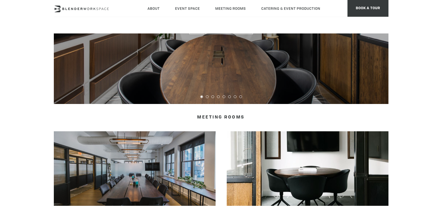
scroll to position [140, 0]
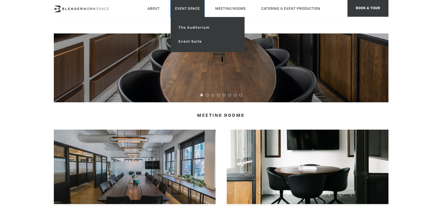
click at [182, 9] on link "Event Space" at bounding box center [188, 8] width 34 height 17
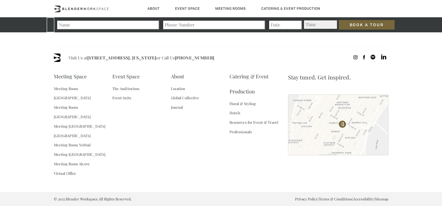
scroll to position [1537, 0]
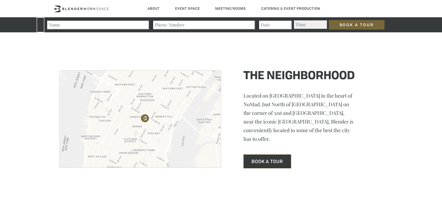
type div "2025-09-27"
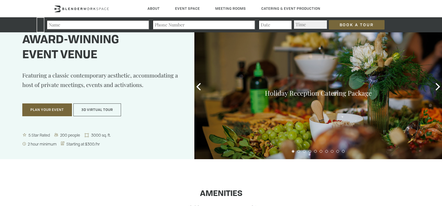
scroll to position [0, 0]
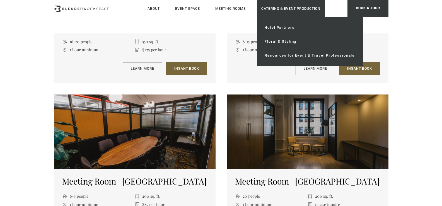
scroll to position [638, 0]
